Goal: Task Accomplishment & Management: Manage account settings

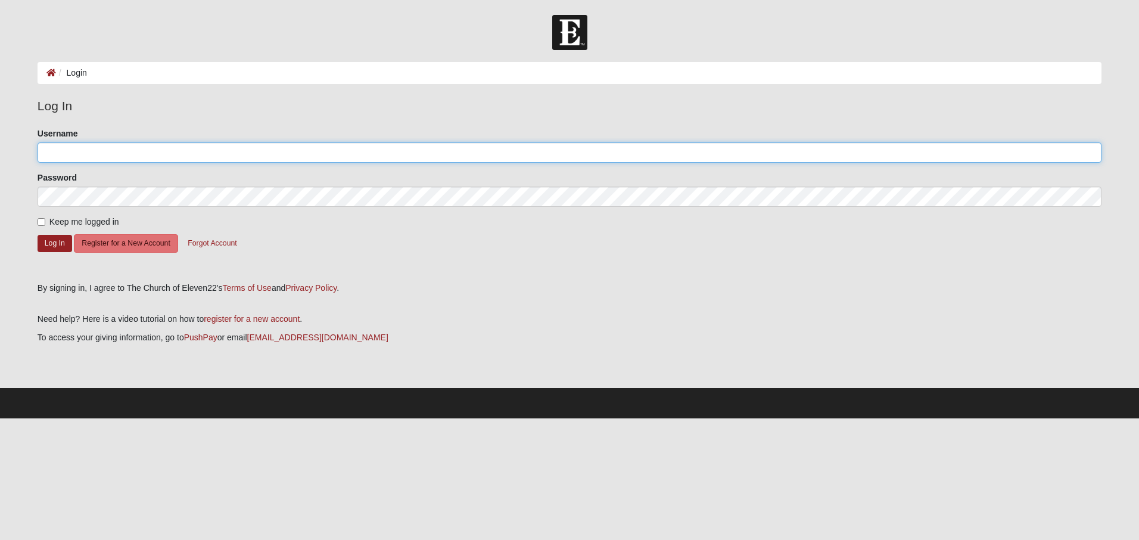
click at [68, 149] on input "Username" at bounding box center [570, 152] width 1064 height 20
type input "bethelmabao@yahoo.com"
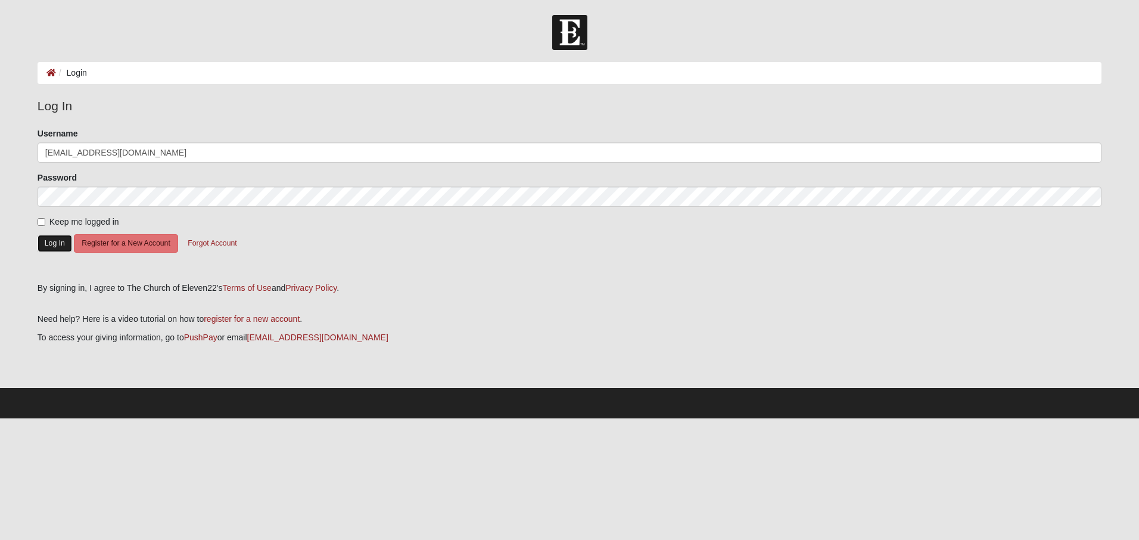
click at [60, 242] on button "Log In" at bounding box center [55, 243] width 35 height 17
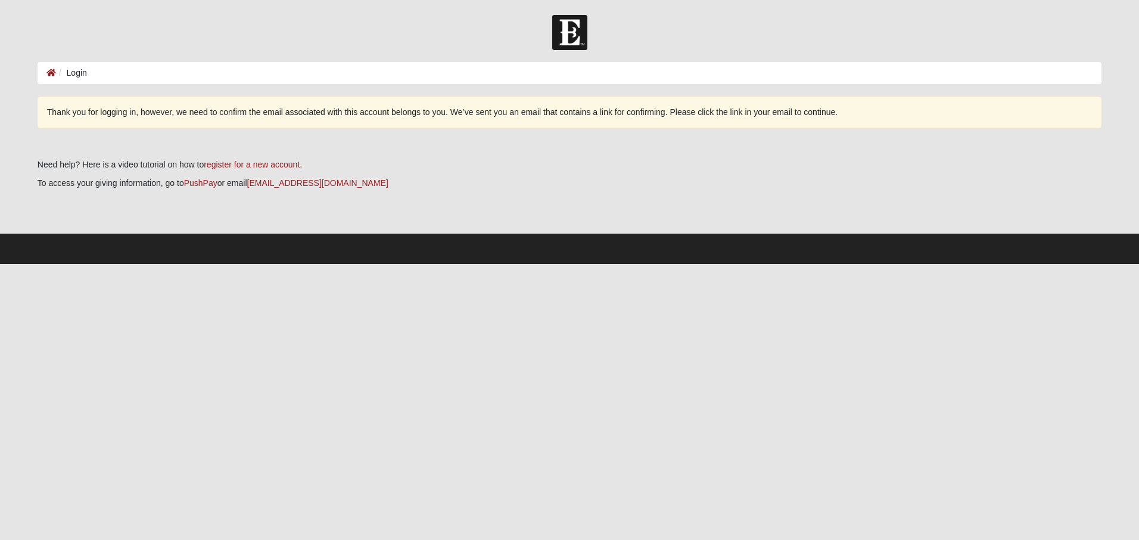
click at [441, 204] on p at bounding box center [570, 201] width 1064 height 13
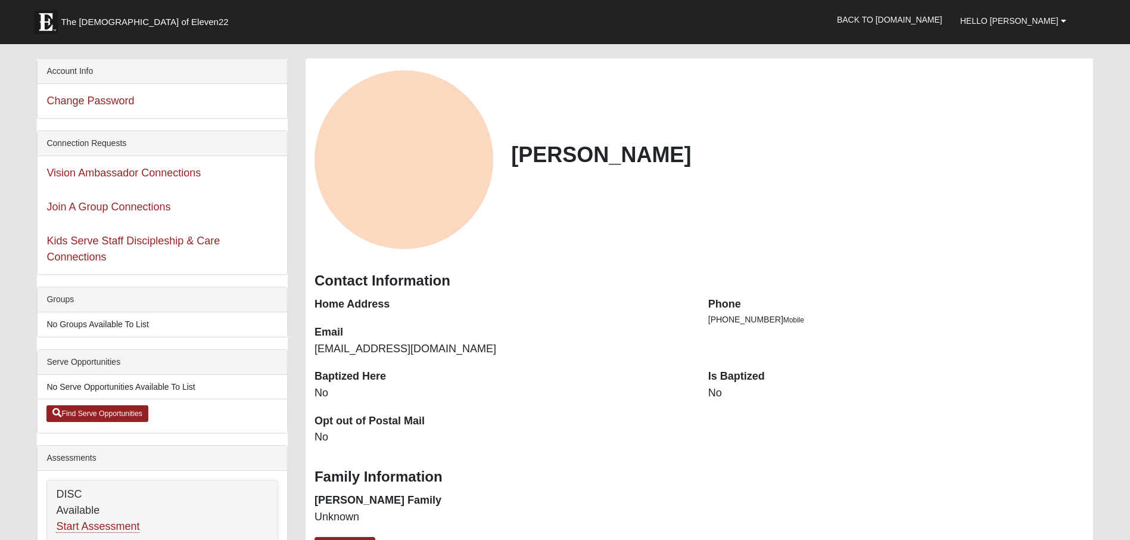
scroll to position [60, 0]
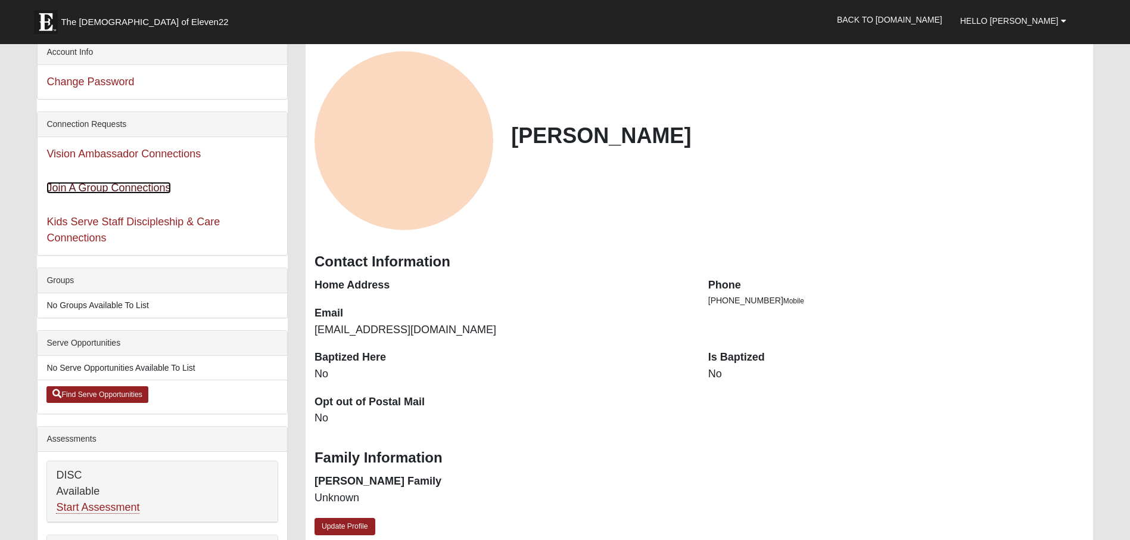
click at [69, 185] on link "Join A Group Connections" at bounding box center [108, 188] width 124 height 12
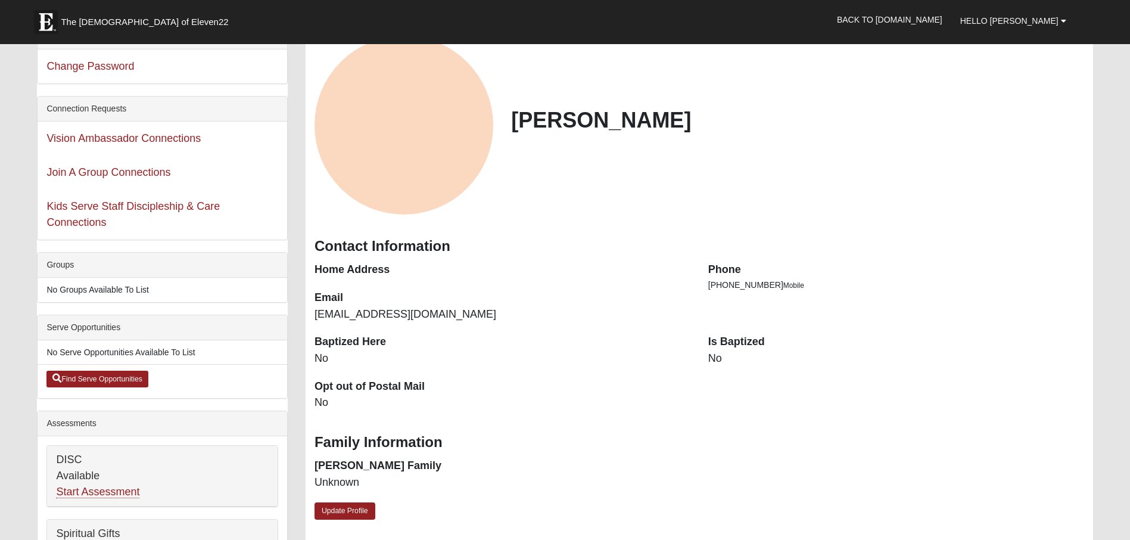
scroll to position [119, 0]
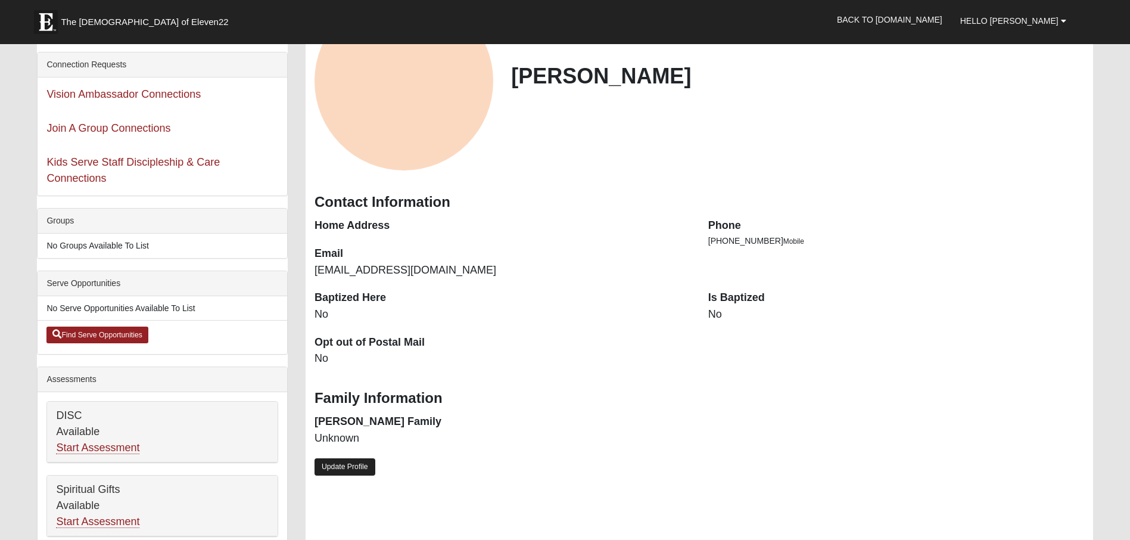
click at [345, 470] on link "Update Profile" at bounding box center [344, 466] width 61 height 17
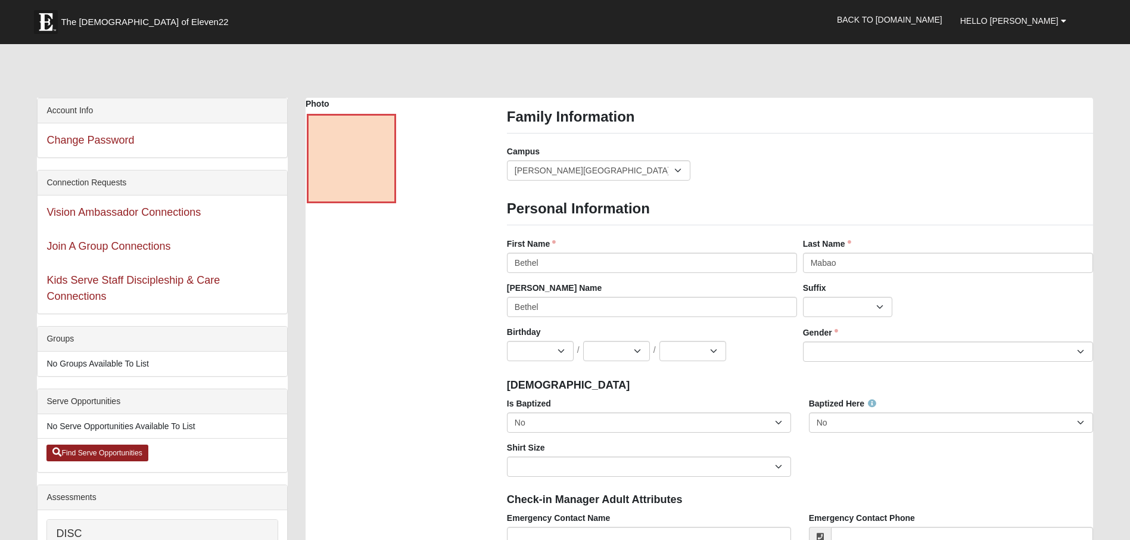
scroll to position [0, 0]
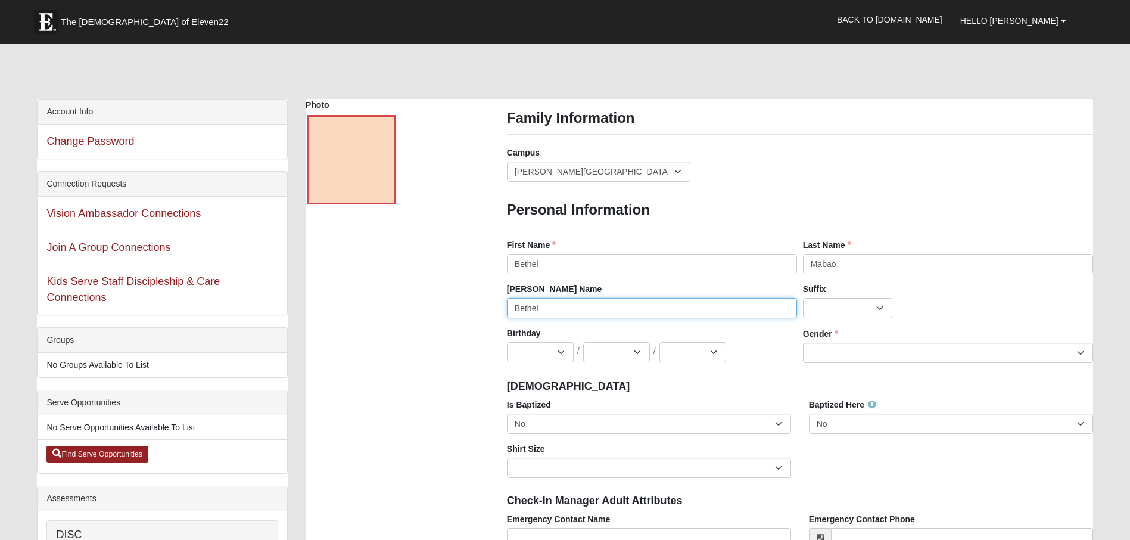
click at [593, 309] on input "Bethel" at bounding box center [652, 308] width 290 height 20
type input "Beth"
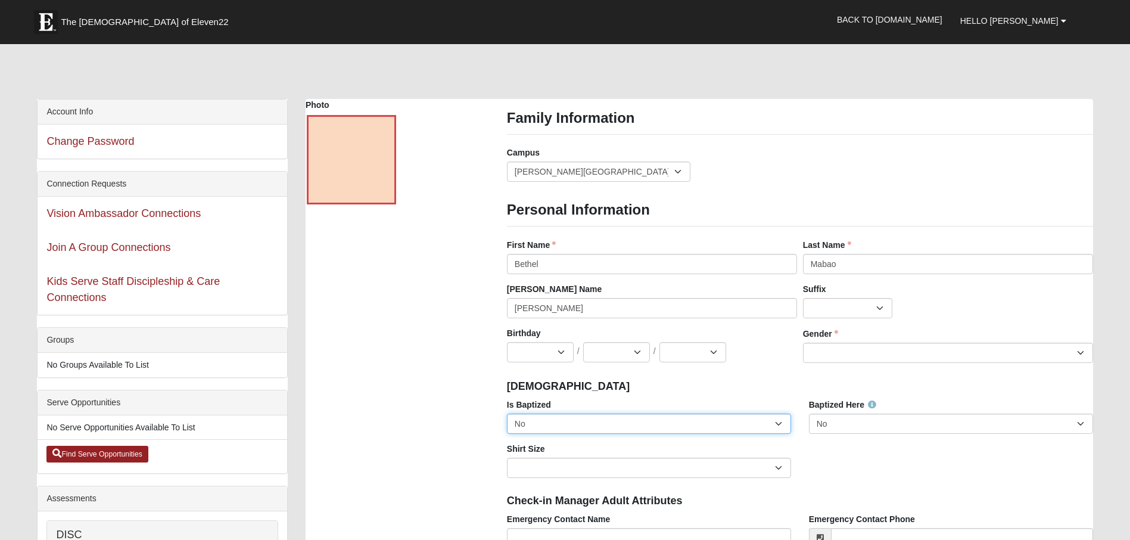
click at [778, 422] on select "No Yes" at bounding box center [649, 423] width 284 height 20
select select "True"
click at [507, 413] on select "No Yes" at bounding box center [649, 423] width 284 height 20
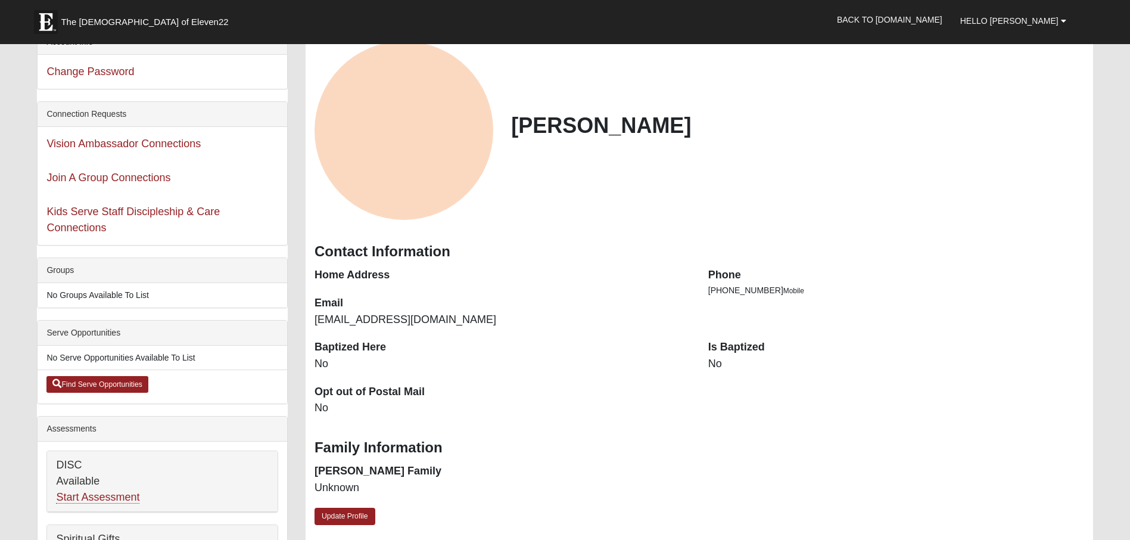
scroll to position [60, 0]
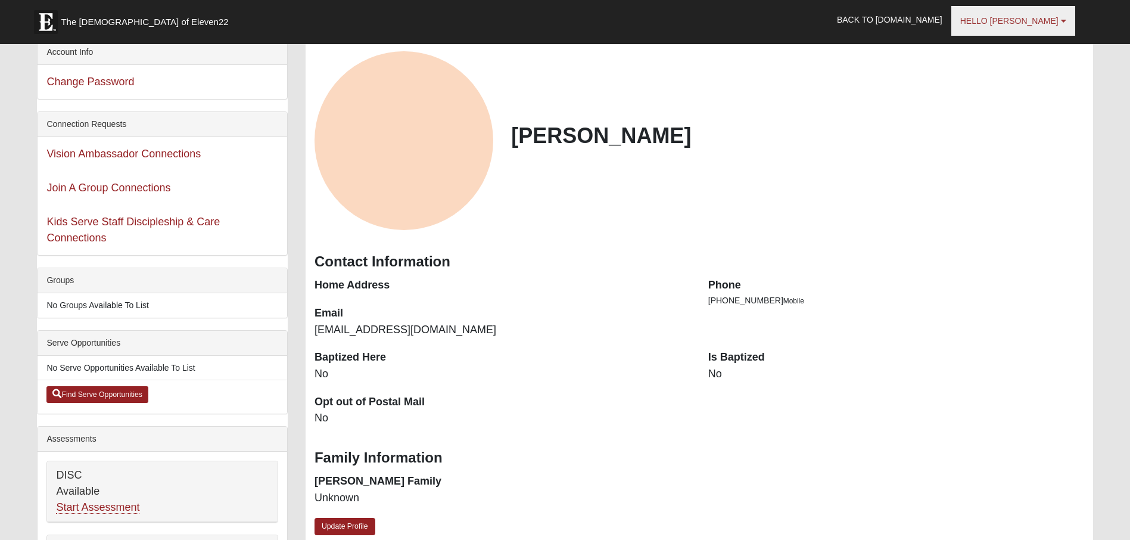
click at [1061, 21] on b at bounding box center [1063, 21] width 5 height 8
click at [1001, 49] on link "My Account" at bounding box center [1011, 46] width 94 height 15
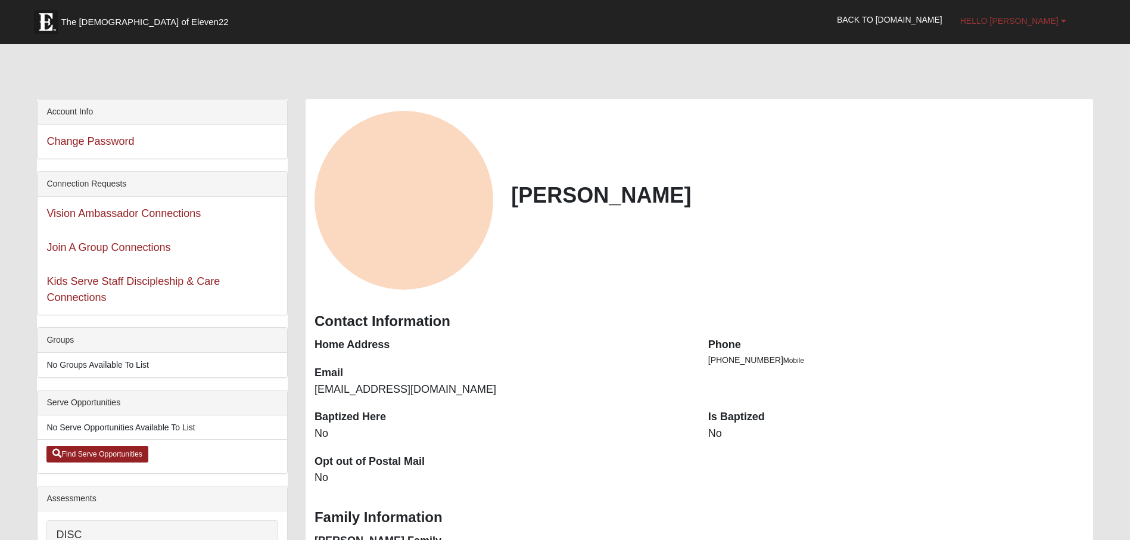
click at [1051, 14] on link "Hello [PERSON_NAME]" at bounding box center [1013, 21] width 124 height 30
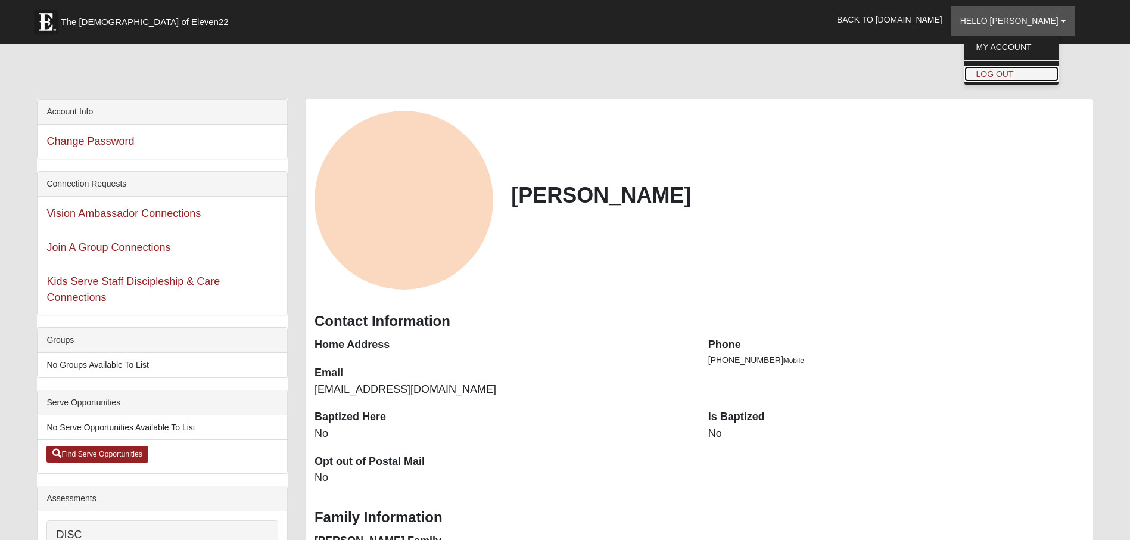
click at [1023, 72] on link "Log Out" at bounding box center [1011, 73] width 94 height 15
